Goal: Check status: Check status

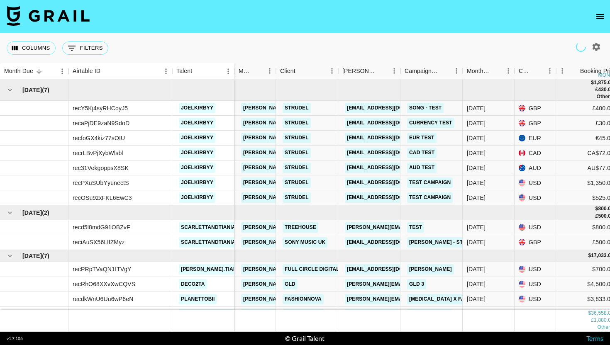
click at [600, 20] on icon "open drawer" at bounding box center [600, 17] width 10 height 10
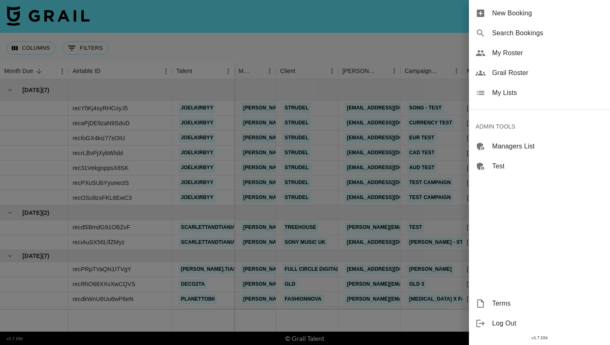
click at [539, 35] on span "Search Bookings" at bounding box center [547, 33] width 111 height 10
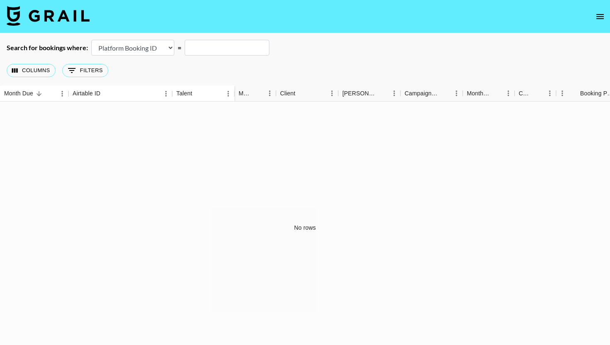
click at [145, 46] on select "Airtable Booking ID Platform Booking ID Platform Campaign ID" at bounding box center [132, 48] width 83 height 16
select select "airtableId"
click at [91, 40] on select "Airtable Booking ID Platform Booking ID Platform Campaign ID" at bounding box center [132, 48] width 83 height 16
click at [205, 45] on input "text" at bounding box center [227, 48] width 85 height 16
paste input "recSe3B7XOqWRR9GX"
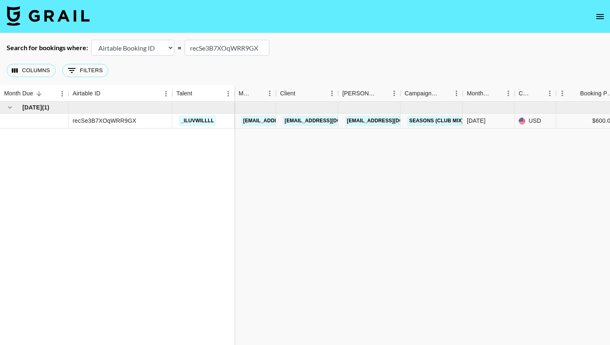
type input "recSe3B7XOqWRR9GX"
click at [375, 119] on link "[EMAIL_ADDRESS][DOMAIN_NAME]" at bounding box center [391, 121] width 93 height 10
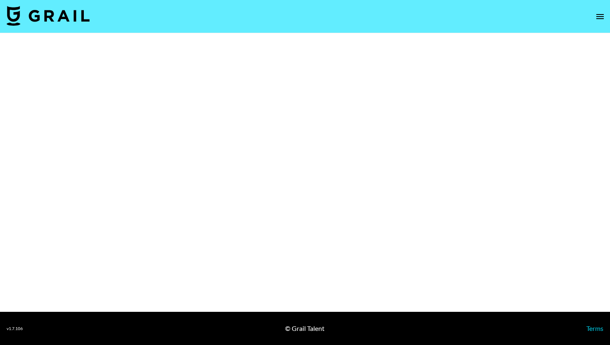
select select "Song"
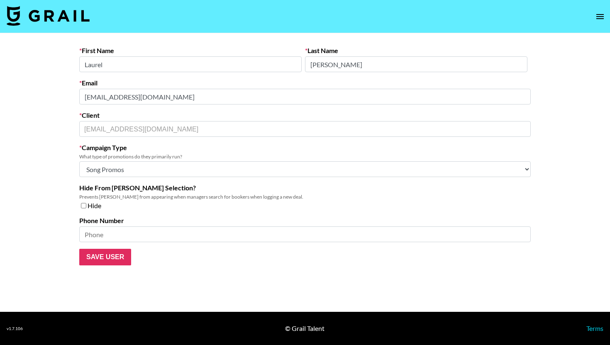
click at [83, 206] on input "checkbox" at bounding box center [83, 206] width 5 height 6
checkbox input "true"
